Goal: Information Seeking & Learning: Understand process/instructions

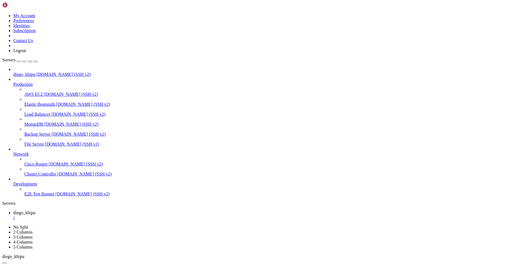
scroll to position [99, 0]
drag, startPoint x: 5, startPoint y: 403, endPoint x: 84, endPoint y: 527, distance: 146.3
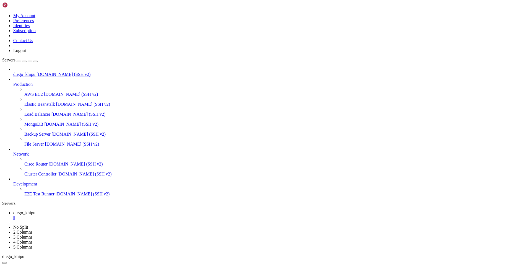
scroll to position [8047, 0]
drag, startPoint x: 49, startPoint y: 378, endPoint x: 28, endPoint y: 466, distance: 90.3
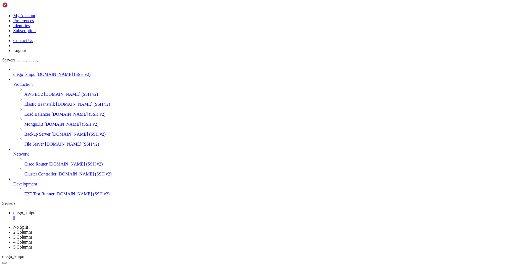
drag, startPoint x: 31, startPoint y: 522, endPoint x: 5, endPoint y: 334, distance: 190.5
copy div "#!/lor/ips/dol sitame8 # 6_conse.ad (elitseddo + eiusm-te-incididu utla) """ Et…"
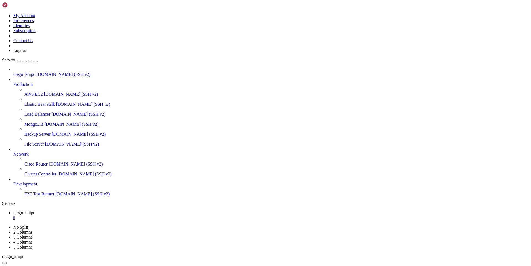
drag, startPoint x: 462, startPoint y: 347, endPoint x: 515, endPoint y: 566, distance: 225.7
